Goal: Information Seeking & Learning: Understand process/instructions

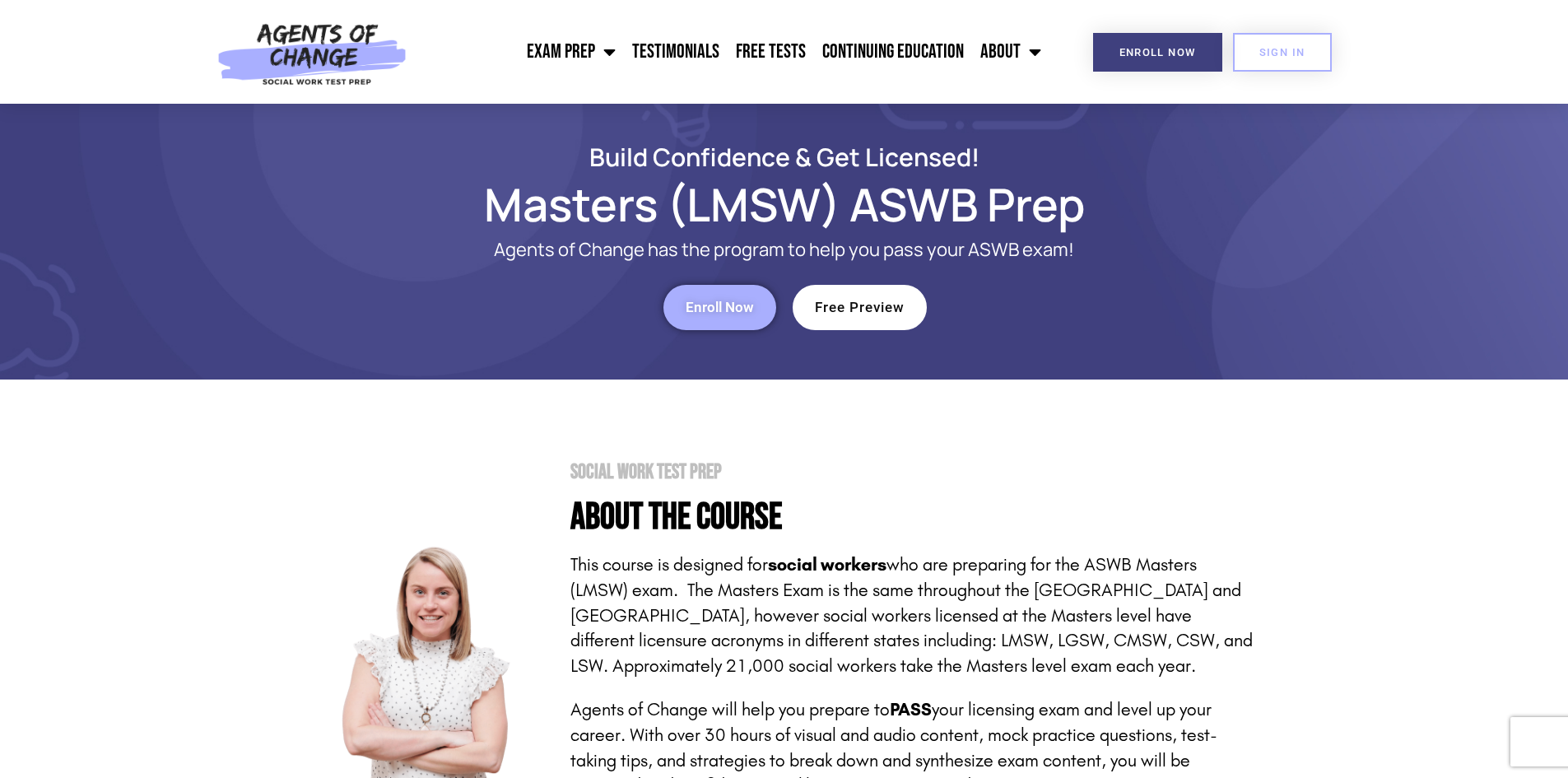
click at [1546, 112] on section "Build Confidence & Get Licensed! Masters (LMSW) ASWB Prep Agents of Change has …" at bounding box center [784, 241] width 1568 height 276
click at [1252, 53] on link "SIGN IN" at bounding box center [1282, 52] width 99 height 38
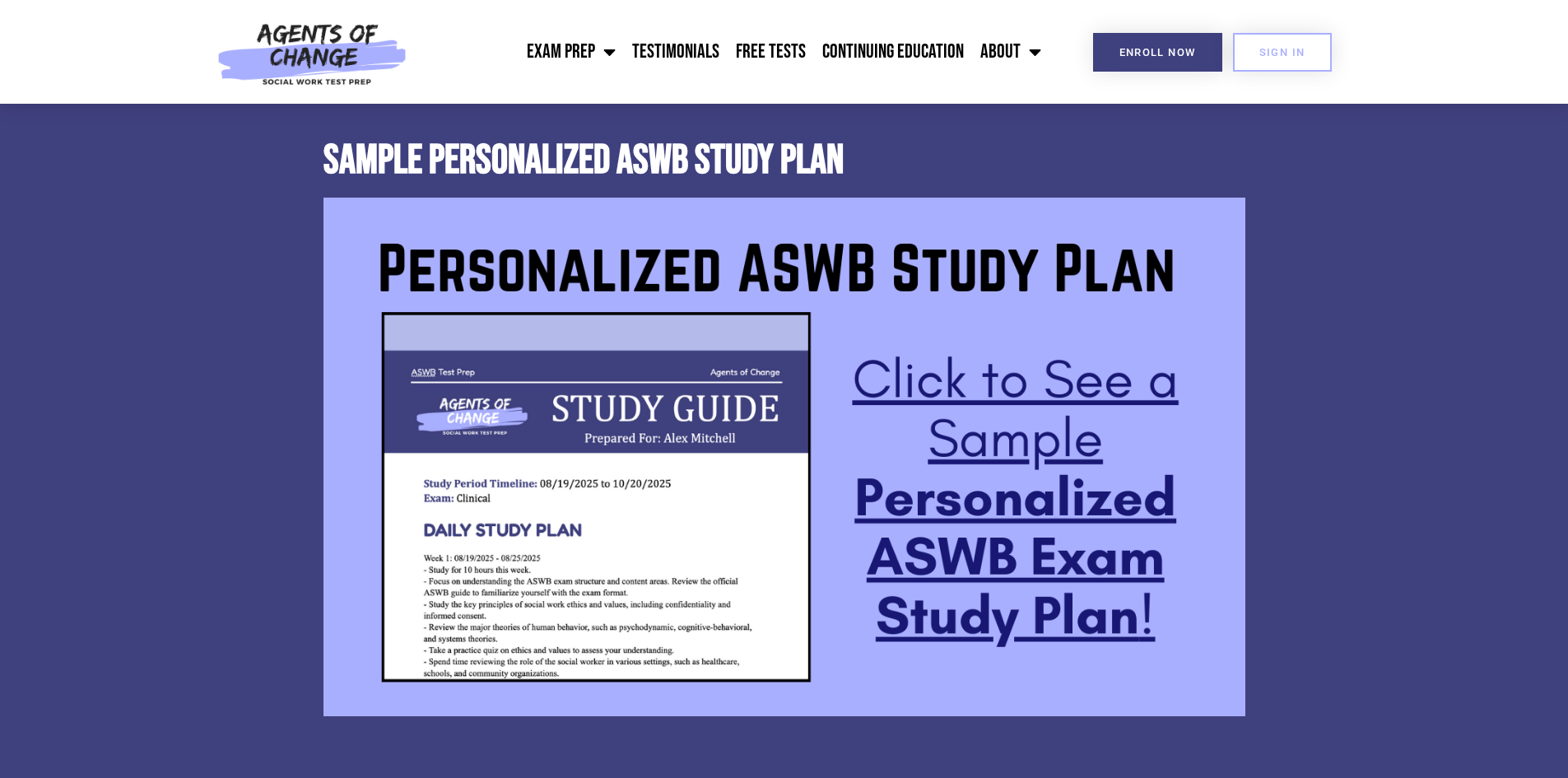
scroll to position [1234, 0]
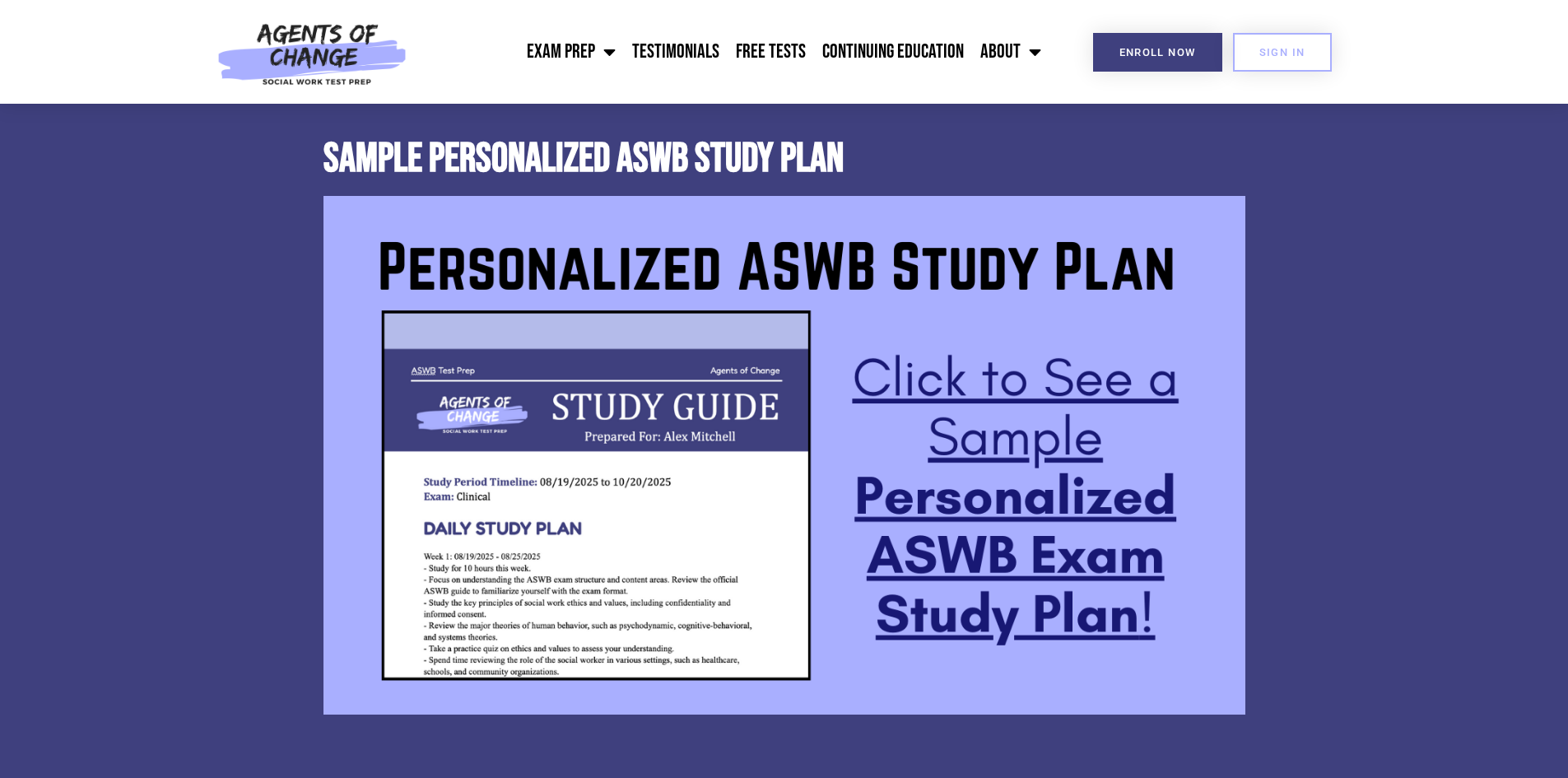
click at [1012, 397] on img at bounding box center [784, 454] width 922 height 518
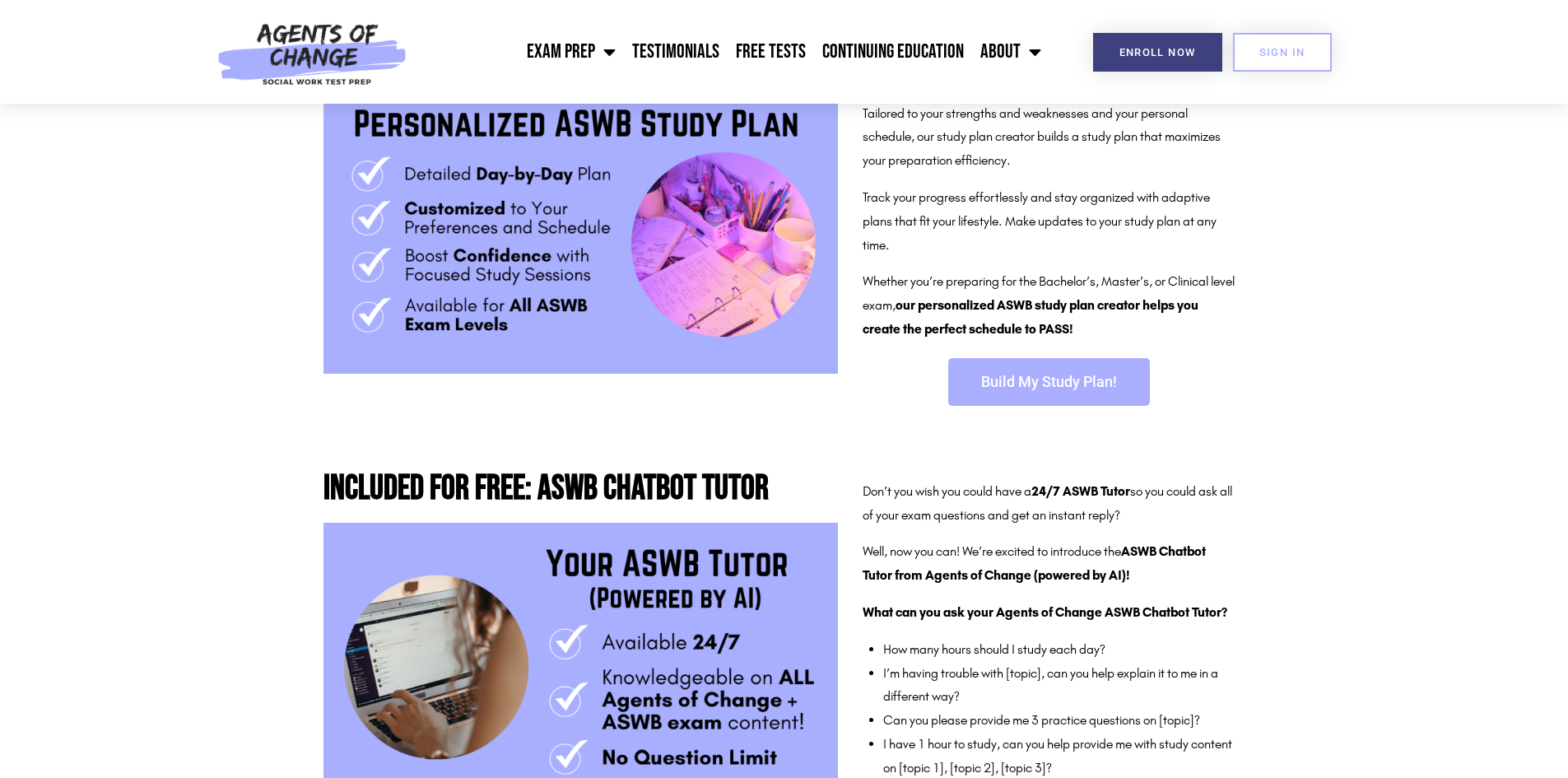
scroll to position [329, 0]
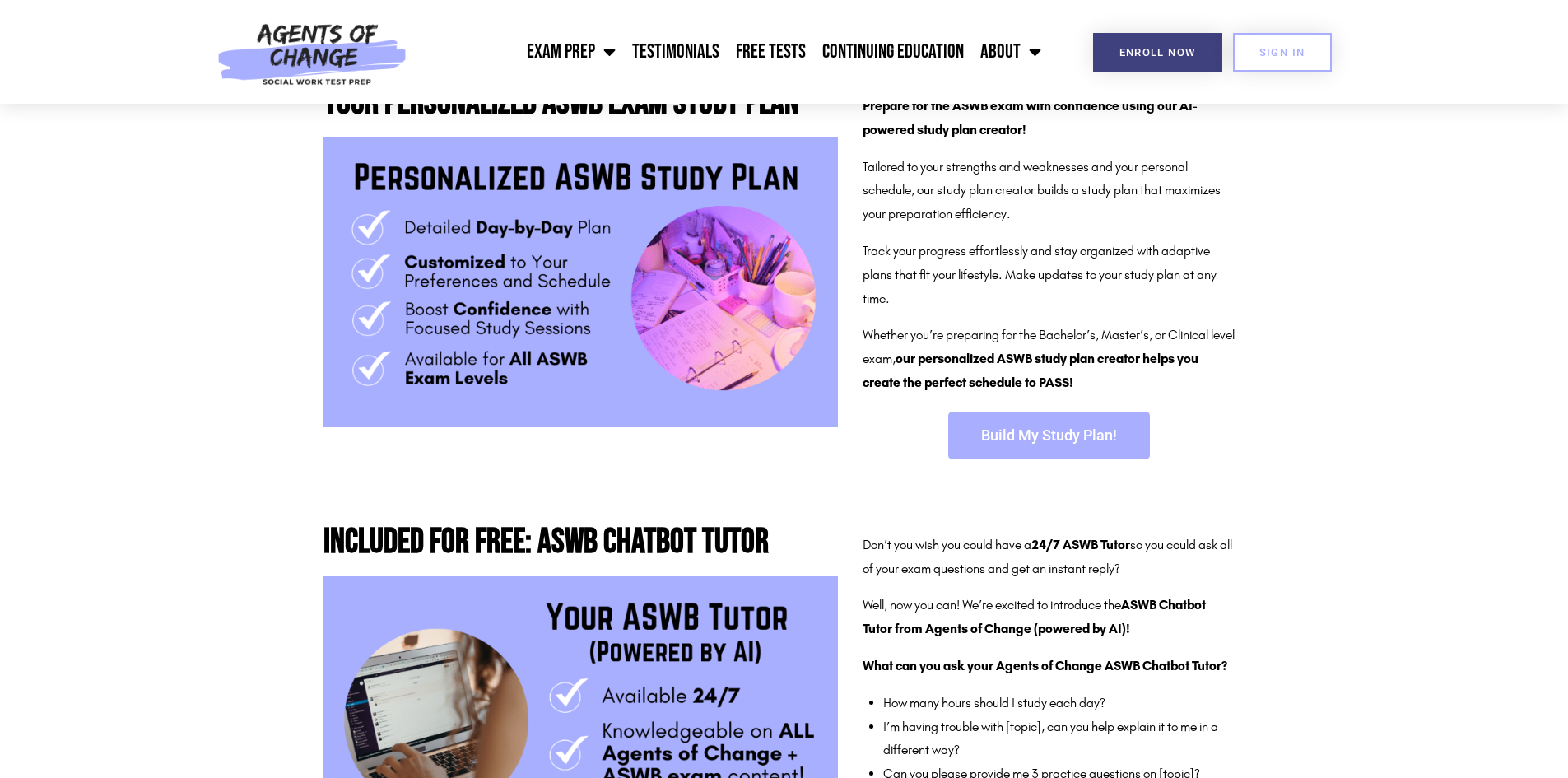
click at [1055, 442] on span "Build My Study Plan!" at bounding box center [1049, 435] width 136 height 15
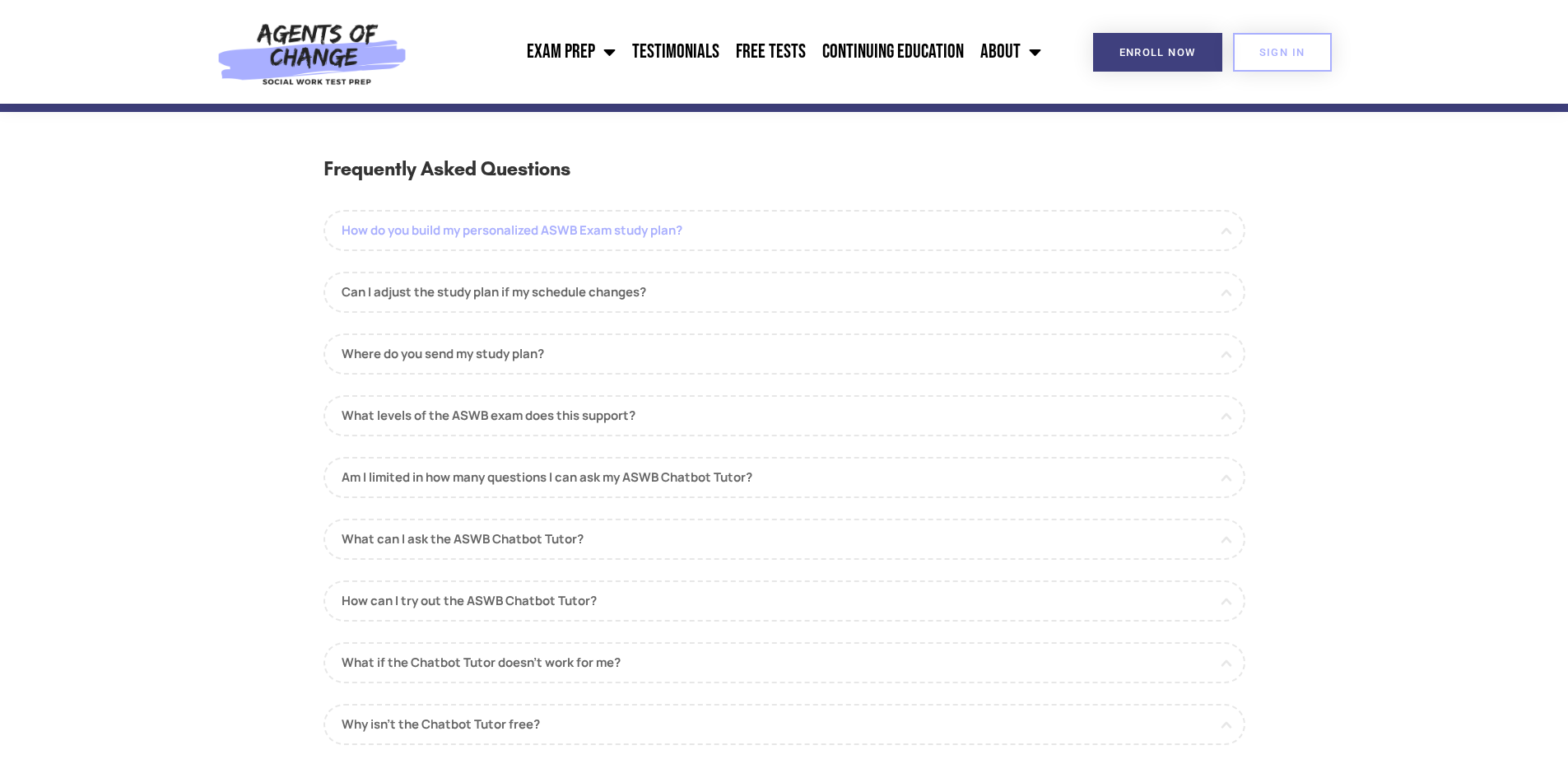
scroll to position [3457, 0]
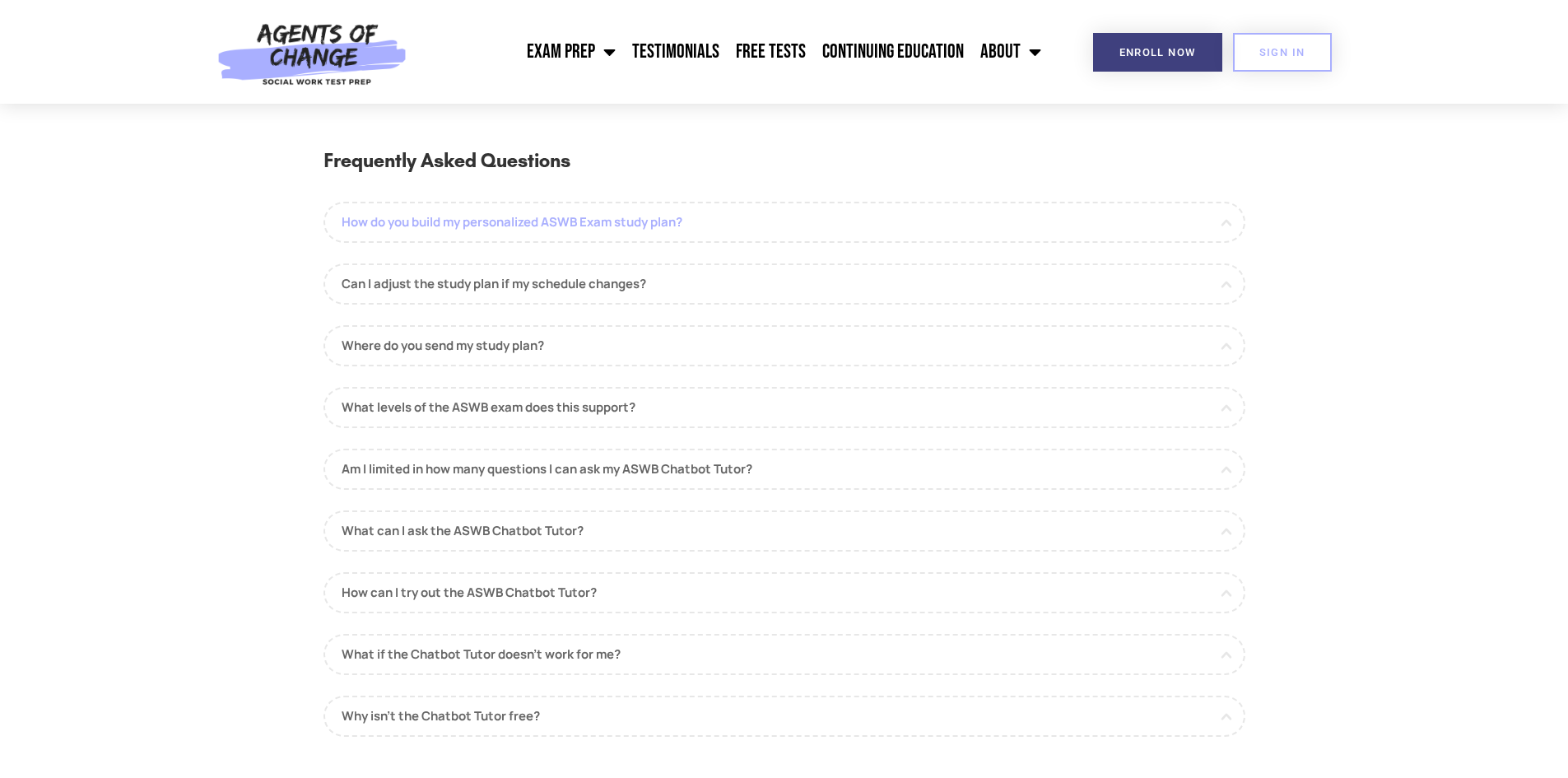
click at [460, 225] on link "How do you build my personalized ASWB Exam study plan?" at bounding box center [784, 222] width 922 height 41
